Goal: Task Accomplishment & Management: Complete application form

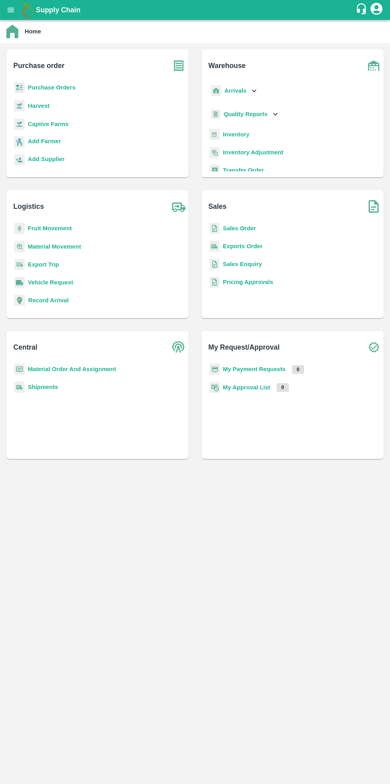
click at [58, 87] on b "Purchase Orders" at bounding box center [52, 87] width 48 height 6
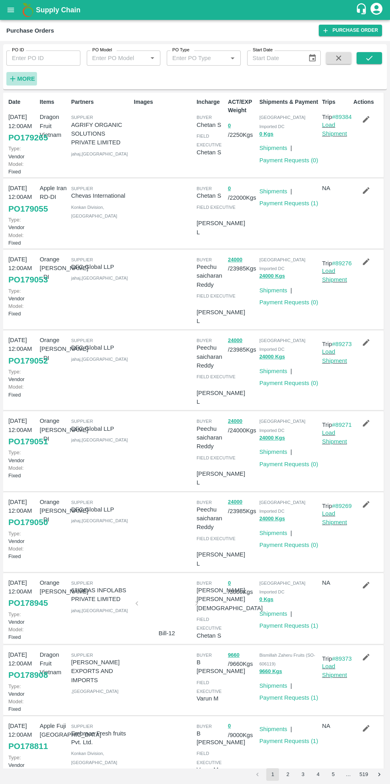
click at [31, 78] on strong "More" at bounding box center [26, 79] width 18 height 6
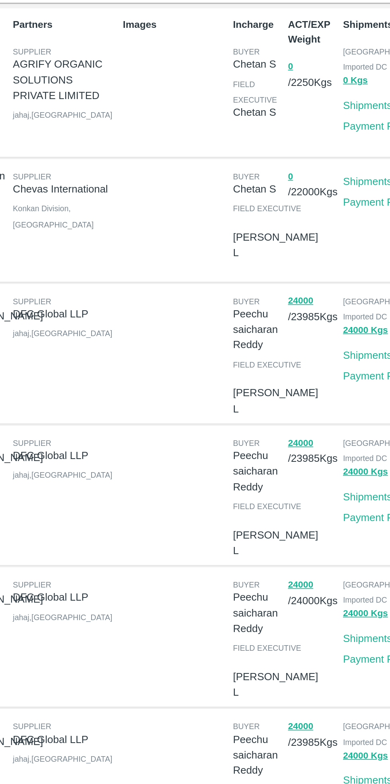
scroll to position [0, 0]
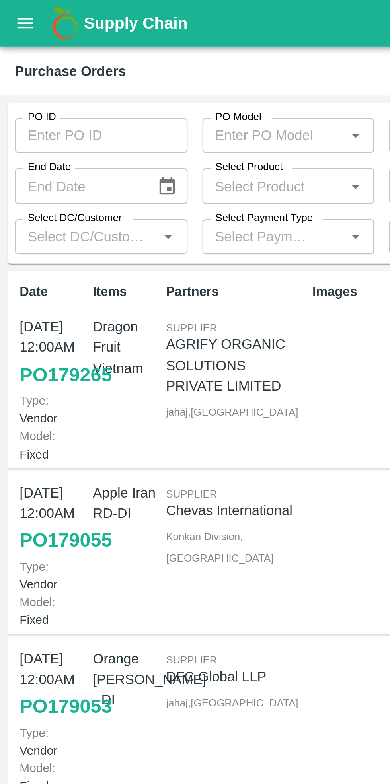
click at [44, 99] on input "Select DC/Customer" at bounding box center [37, 101] width 56 height 10
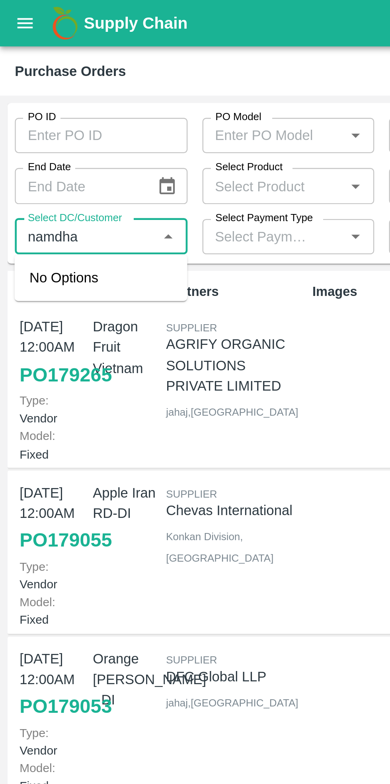
type input "namdhar"
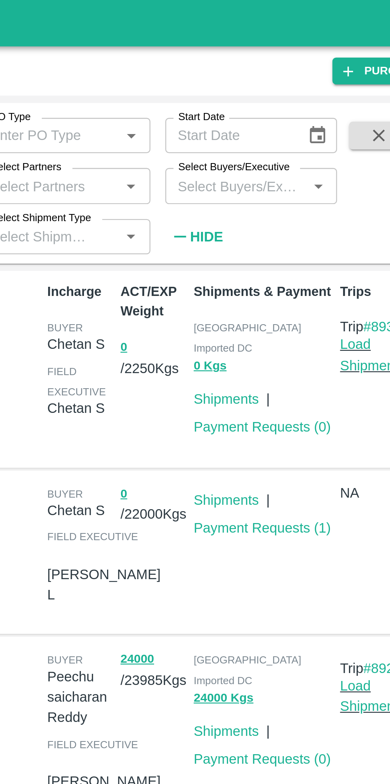
type input "Namdhari"
click at [277, 80] on input "Select Buyers/Executive" at bounding box center [277, 79] width 56 height 10
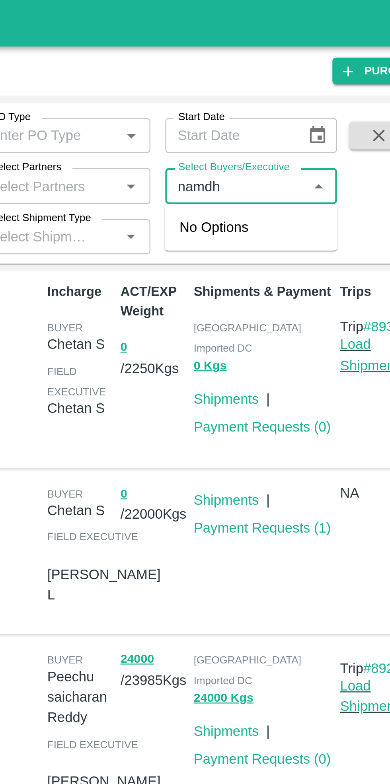
type input "namdha"
type input "N"
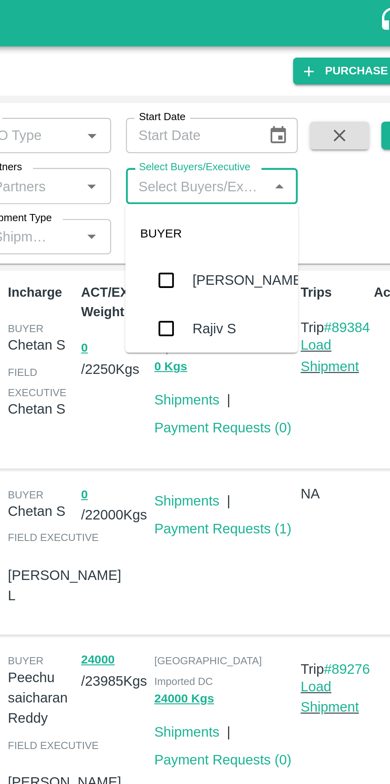
scroll to position [0, 0]
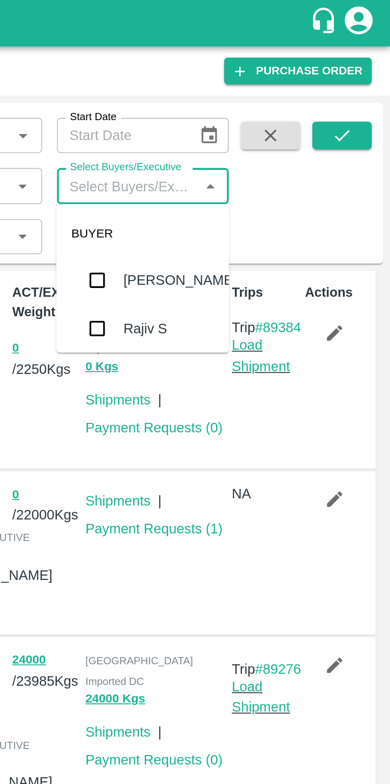
click at [352, 96] on span at bounding box center [339, 80] width 32 height 56
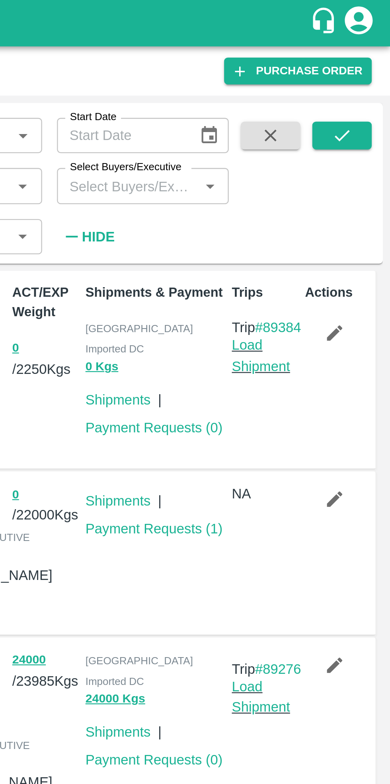
click at [261, 99] on strong "Hide" at bounding box center [265, 101] width 14 height 6
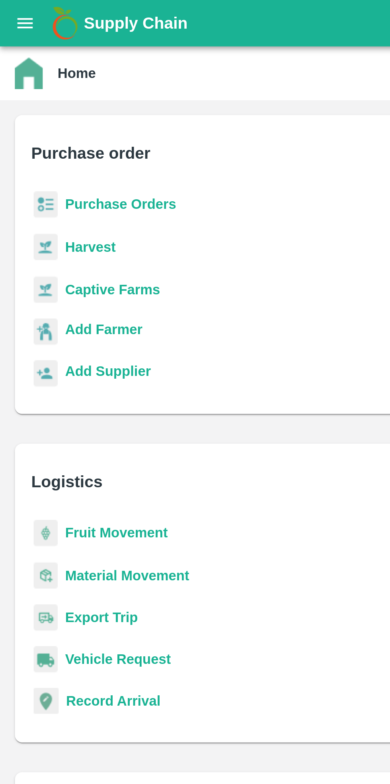
click at [53, 87] on b "Purchase Orders" at bounding box center [52, 87] width 48 height 6
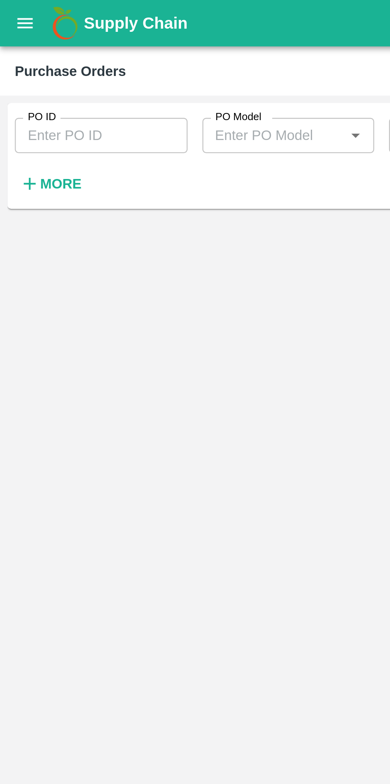
click at [50, 56] on input "PO ID" at bounding box center [43, 58] width 74 height 15
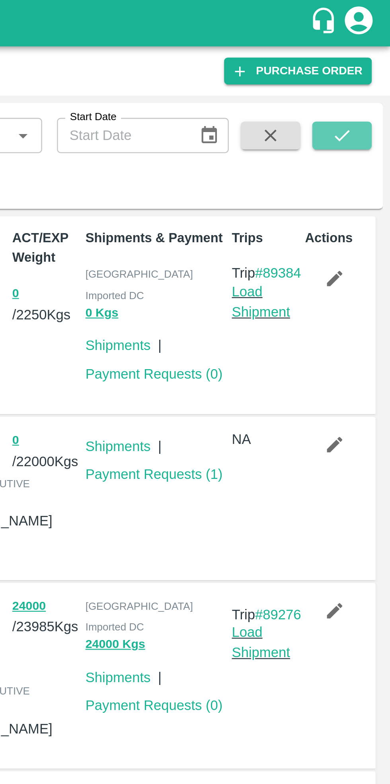
type input "167460"
click at [370, 58] on icon "submit" at bounding box center [369, 58] width 6 height 5
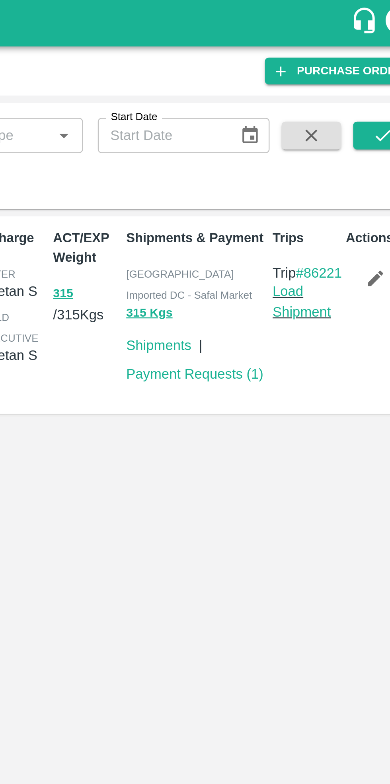
click at [291, 157] on link "Payment Requests ( 1 )" at bounding box center [288, 160] width 59 height 6
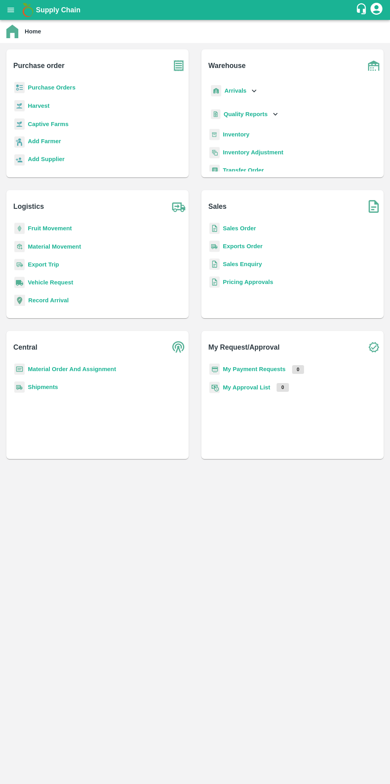
click at [64, 90] on b "Purchase Orders" at bounding box center [52, 87] width 48 height 6
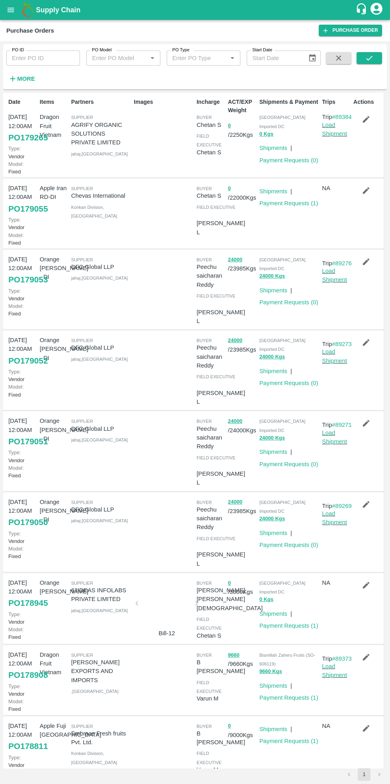
click at [281, 157] on link "Payment Requests ( 0 )" at bounding box center [288, 160] width 59 height 6
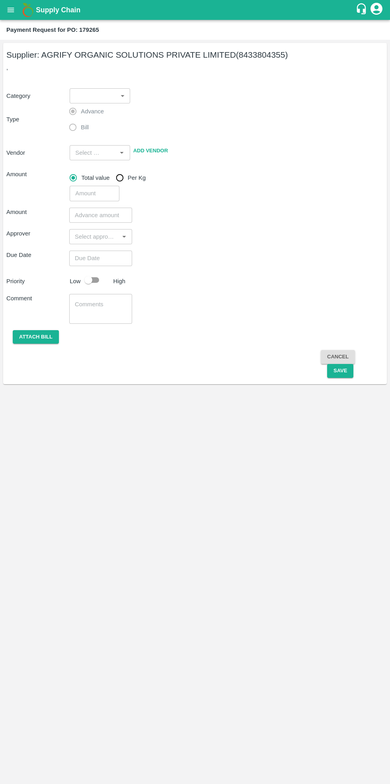
click at [113, 91] on body "Supply Chain Payment Request for PO: 179265 Supplier: AGRIFY ORGANIC SOLUTIONS …" at bounding box center [195, 392] width 390 height 784
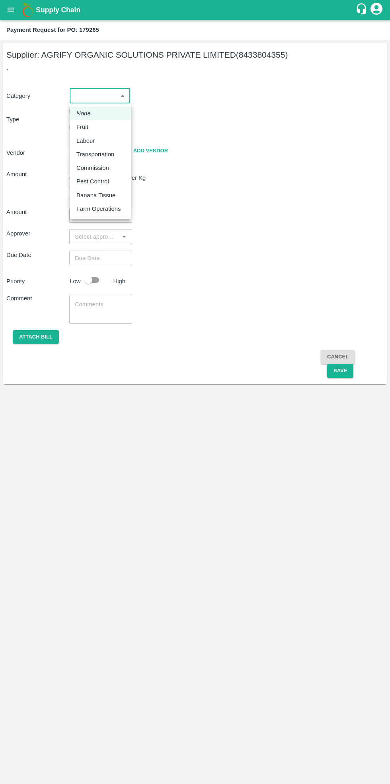
click at [101, 126] on div "Fruit" at bounding box center [100, 127] width 48 height 9
type input "1"
type input "AGRIFY ORGANIC SOLUTIONS PRIVATE LIMITED - 8433804355(Supplier)"
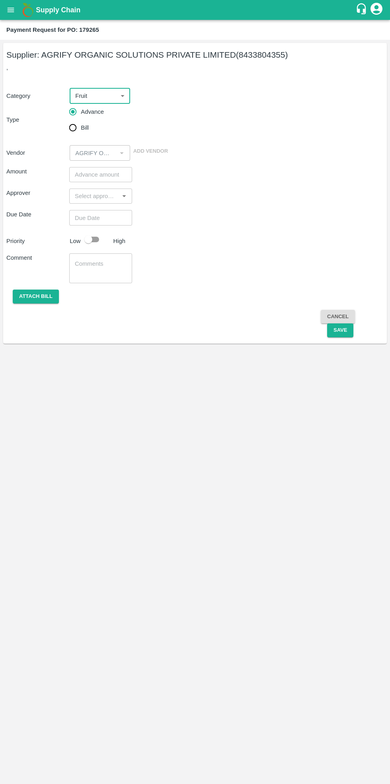
click at [75, 128] on input "Bill" at bounding box center [73, 128] width 16 height 16
radio input "true"
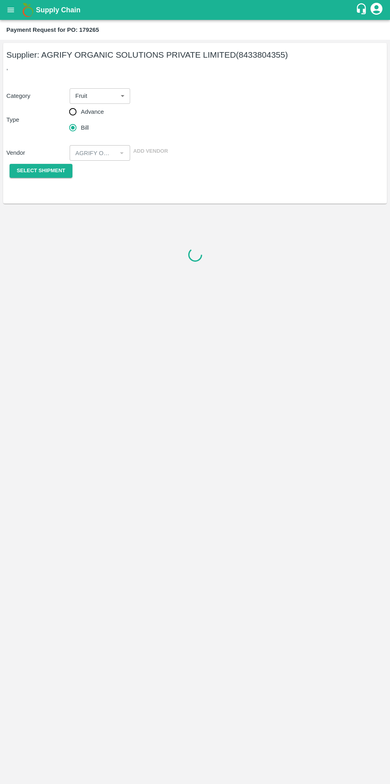
click at [40, 171] on span "Select Shipment" at bounding box center [41, 170] width 49 height 9
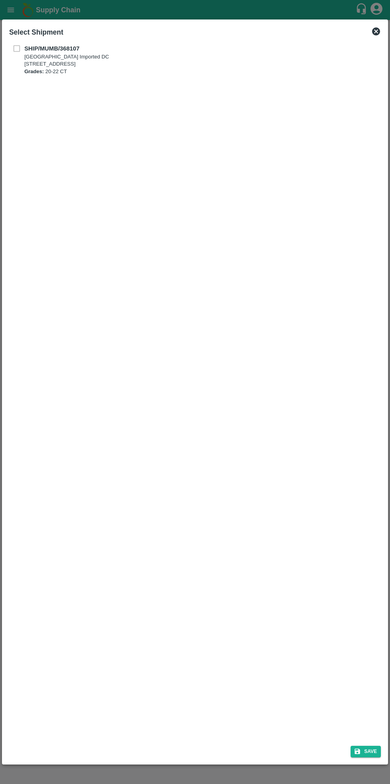
click at [27, 49] on b "SHIP/MUMB/368107" at bounding box center [51, 48] width 55 height 6
checkbox input "true"
click at [374, 752] on button "Save" at bounding box center [365, 752] width 30 height 12
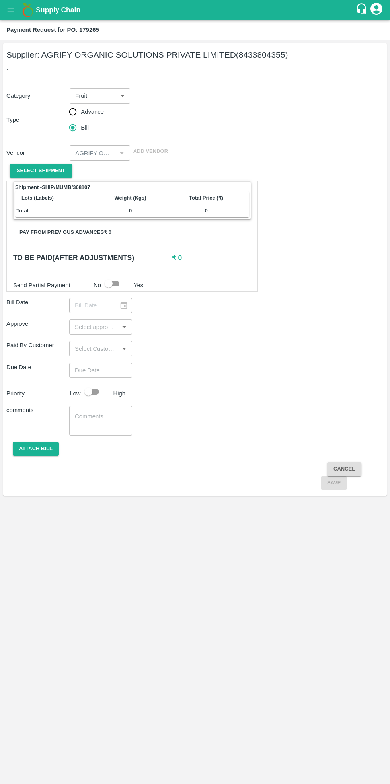
click at [32, 449] on button "Attach bill" at bounding box center [36, 449] width 46 height 14
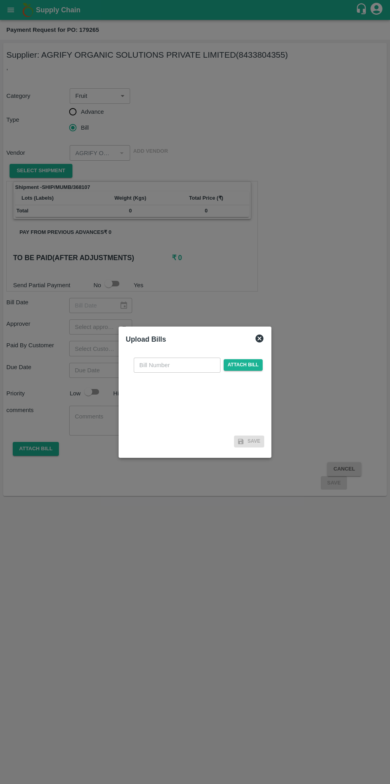
click at [177, 364] on input "text" at bounding box center [177, 365] width 87 height 15
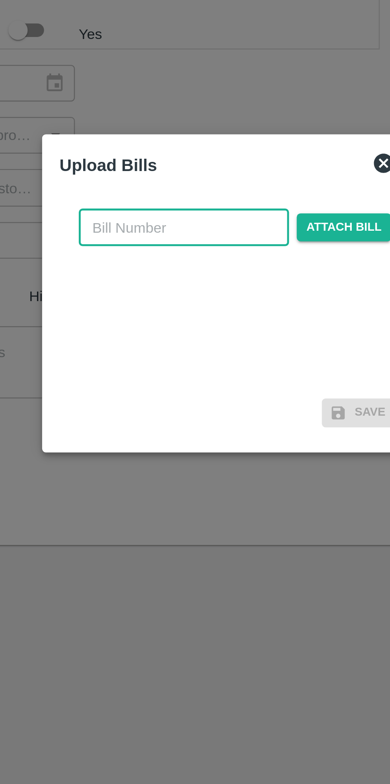
type input "011665"
click at [232, 365] on span "Attach bill" at bounding box center [243, 365] width 39 height 12
click at [0, 0] on input "Attach bill" at bounding box center [0, 0] width 0 height 0
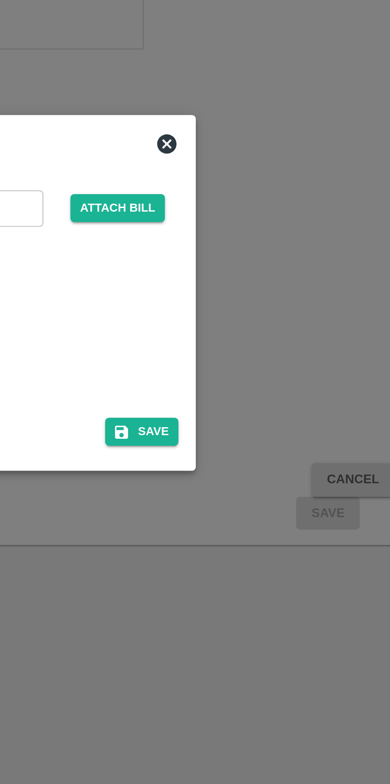
click at [258, 451] on button "Save" at bounding box center [257, 450] width 30 height 12
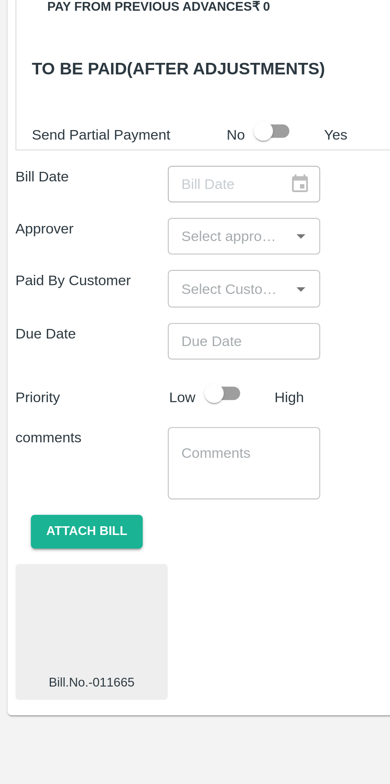
click at [97, 392] on input "checkbox" at bounding box center [88, 391] width 45 height 15
checkbox input "true"
click at [93, 419] on textarea at bounding box center [101, 421] width 52 height 17
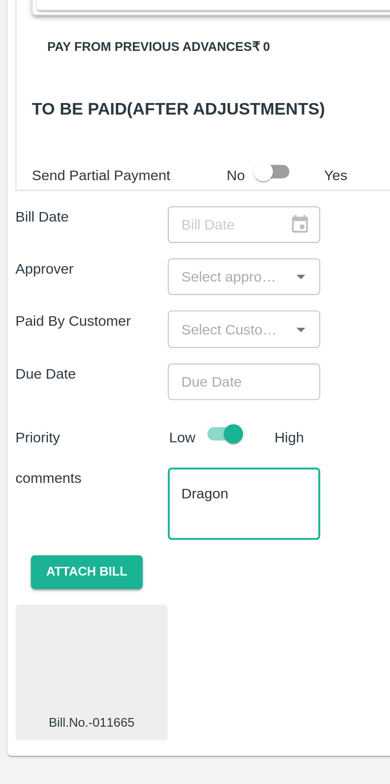
type textarea "Dragon"
click at [105, 370] on input "Choose date" at bounding box center [97, 370] width 57 height 15
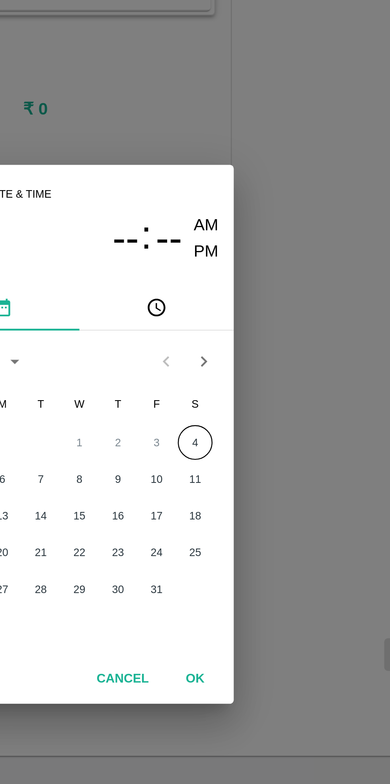
click at [241, 397] on button "4" at bounding box center [243, 395] width 14 height 14
type input "[DATE] 12:00 AM"
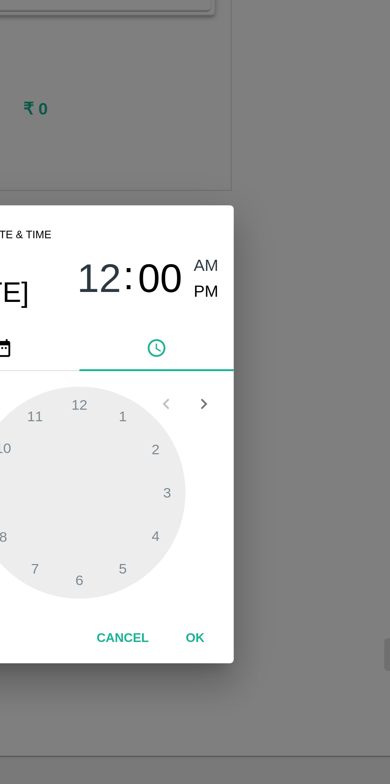
click at [243, 480] on button "OK" at bounding box center [242, 476] width 25 height 14
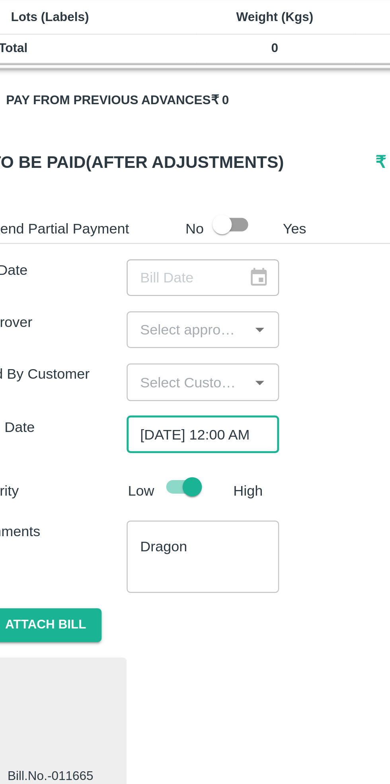
click at [121, 343] on div at bounding box center [124, 348] width 10 height 10
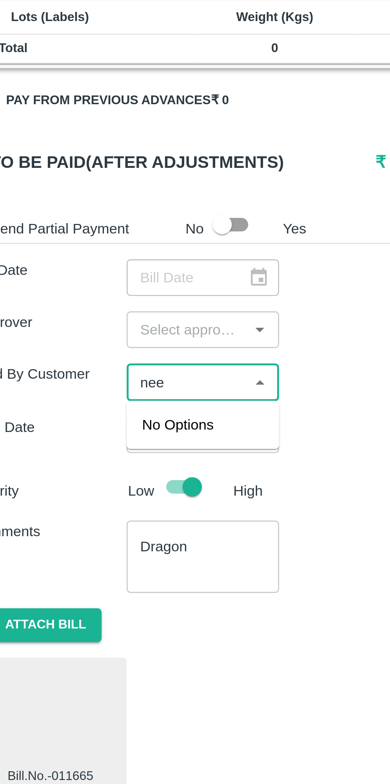
type input "ne"
checkbox input "false"
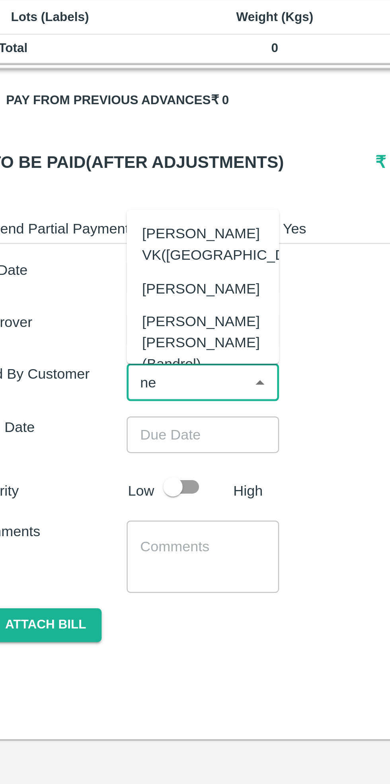
type input "n"
click at [160, 340] on div "Shipment - SHIP/MUMB/368107 Lots (Labels) Weight (Kgs) Total Price (₹) Total 0 …" at bounding box center [194, 335] width 377 height 309
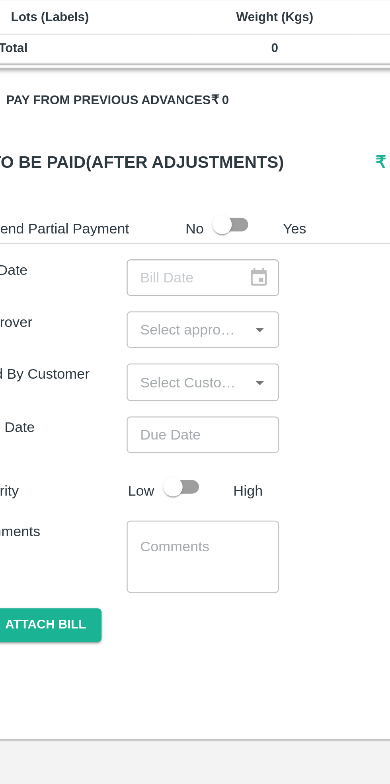
click at [99, 326] on input "input" at bounding box center [94, 327] width 45 height 10
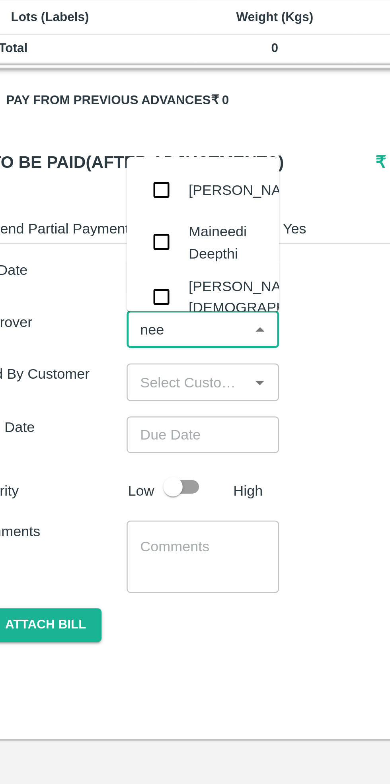
type input "neet"
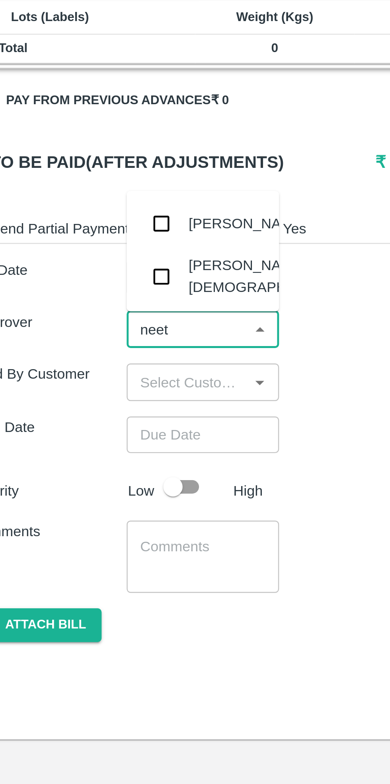
click at [103, 306] on div "[PERSON_NAME][DEMOGRAPHIC_DATA]" at bounding box center [128, 305] width 66 height 18
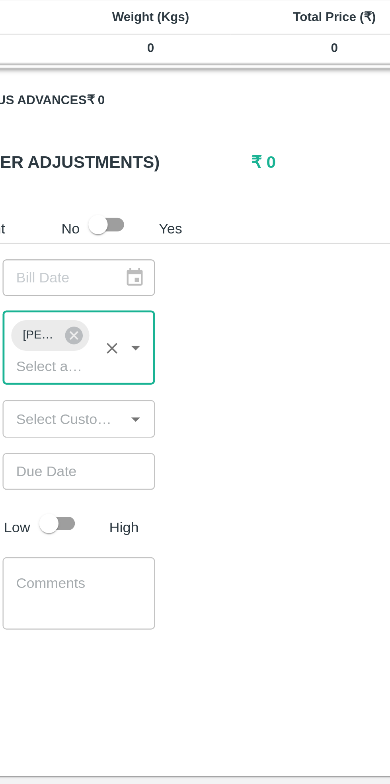
click at [180, 257] on h6 "₹ 0" at bounding box center [211, 257] width 79 height 11
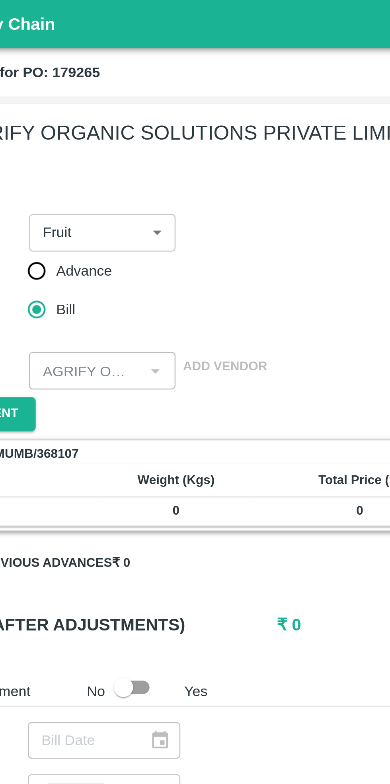
click at [101, 204] on th "Weight (Kgs)" at bounding box center [130, 198] width 66 height 14
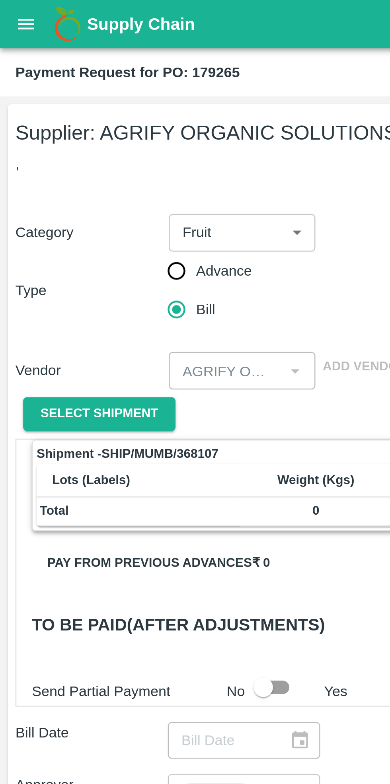
click at [6, 6] on button "open drawer" at bounding box center [11, 10] width 18 height 18
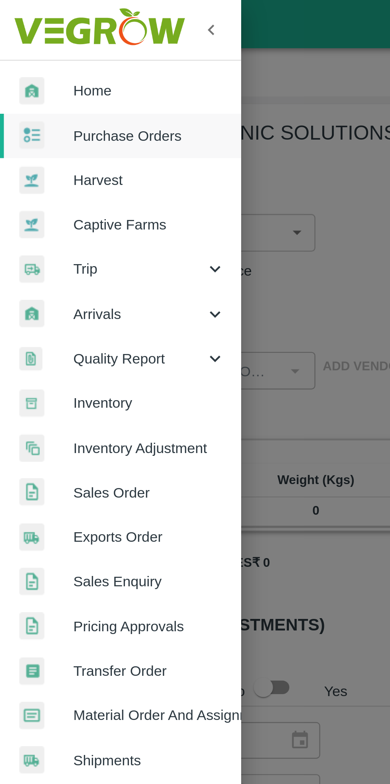
click at [27, 39] on div at bounding box center [19, 38] width 22 height 12
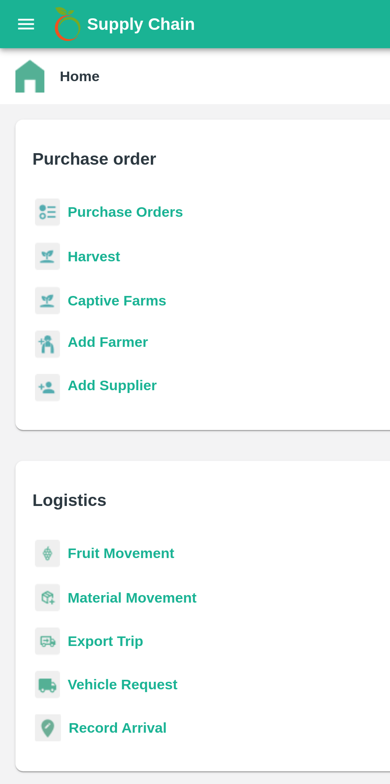
click at [49, 87] on b "Purchase Orders" at bounding box center [52, 87] width 48 height 6
